Goal: Transaction & Acquisition: Book appointment/travel/reservation

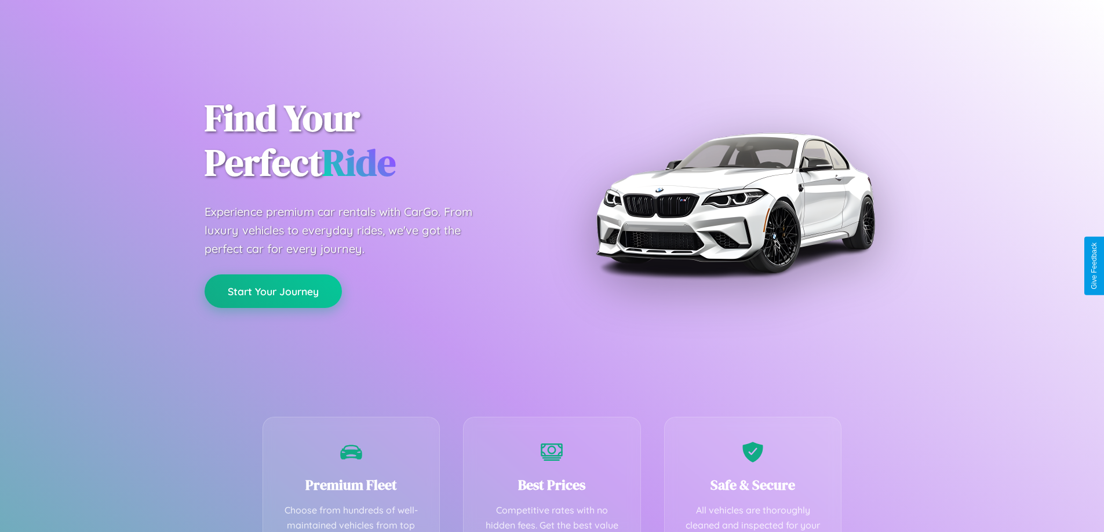
click at [273, 291] on button "Start Your Journey" at bounding box center [273, 292] width 137 height 34
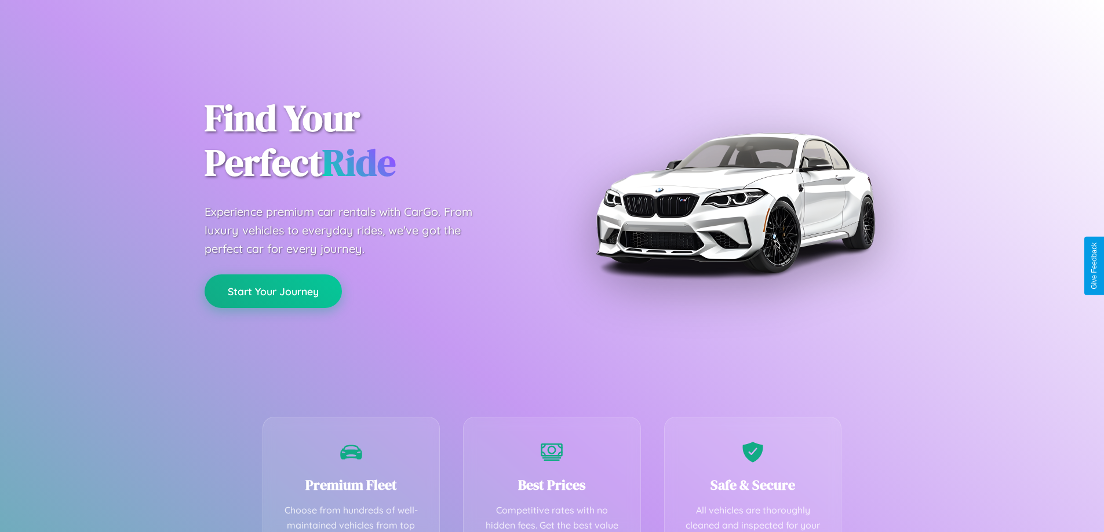
click at [273, 291] on button "Start Your Journey" at bounding box center [273, 292] width 137 height 34
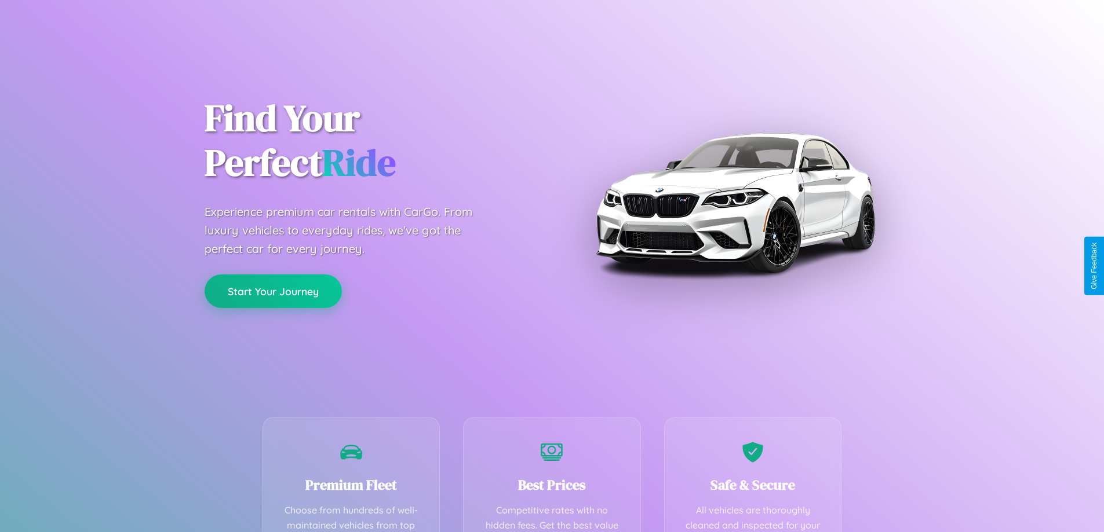
click at [273, 291] on button "Start Your Journey" at bounding box center [273, 292] width 137 height 34
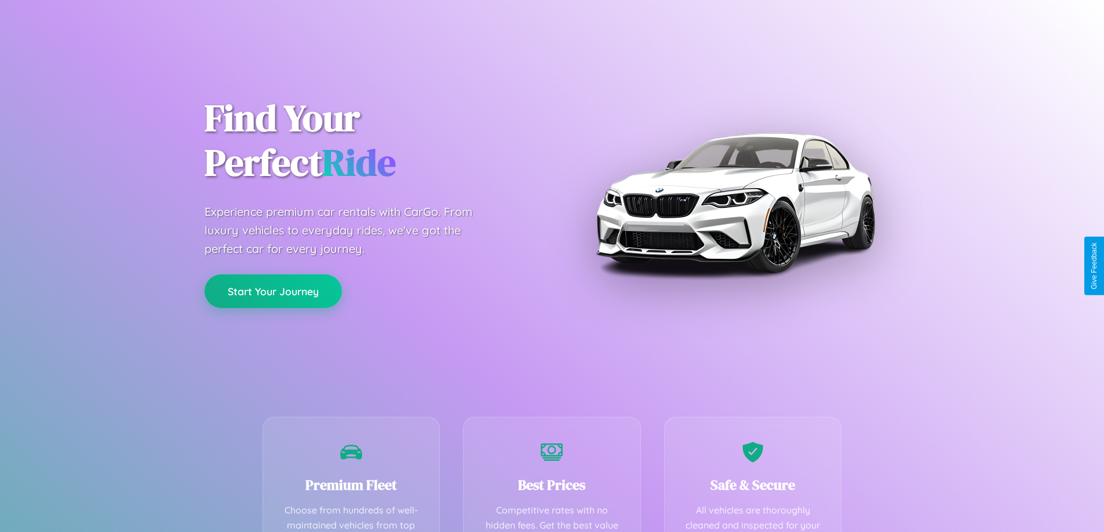
click at [273, 291] on button "Start Your Journey" at bounding box center [273, 292] width 137 height 34
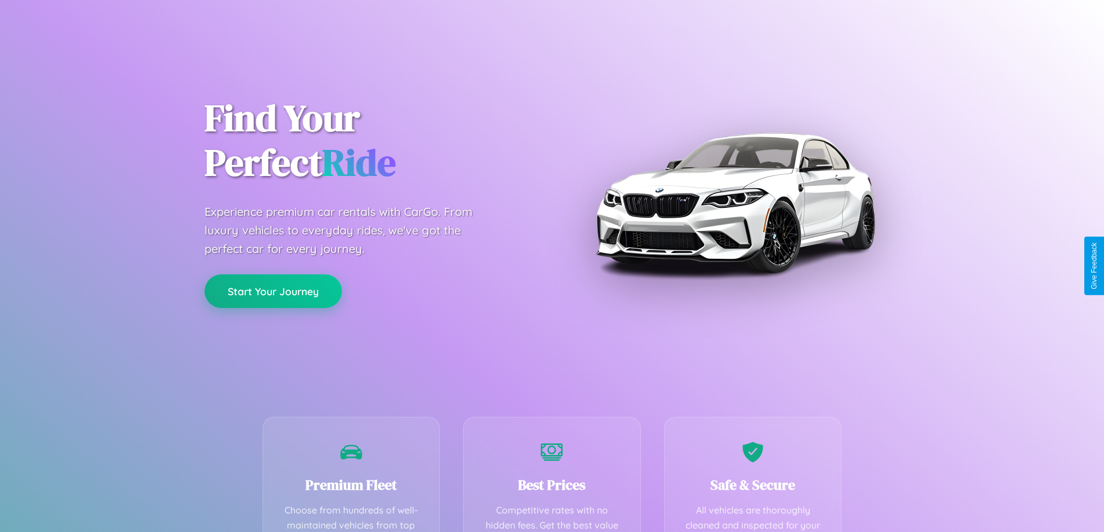
click at [273, 291] on button "Start Your Journey" at bounding box center [273, 292] width 137 height 34
